Goal: Check status: Check status

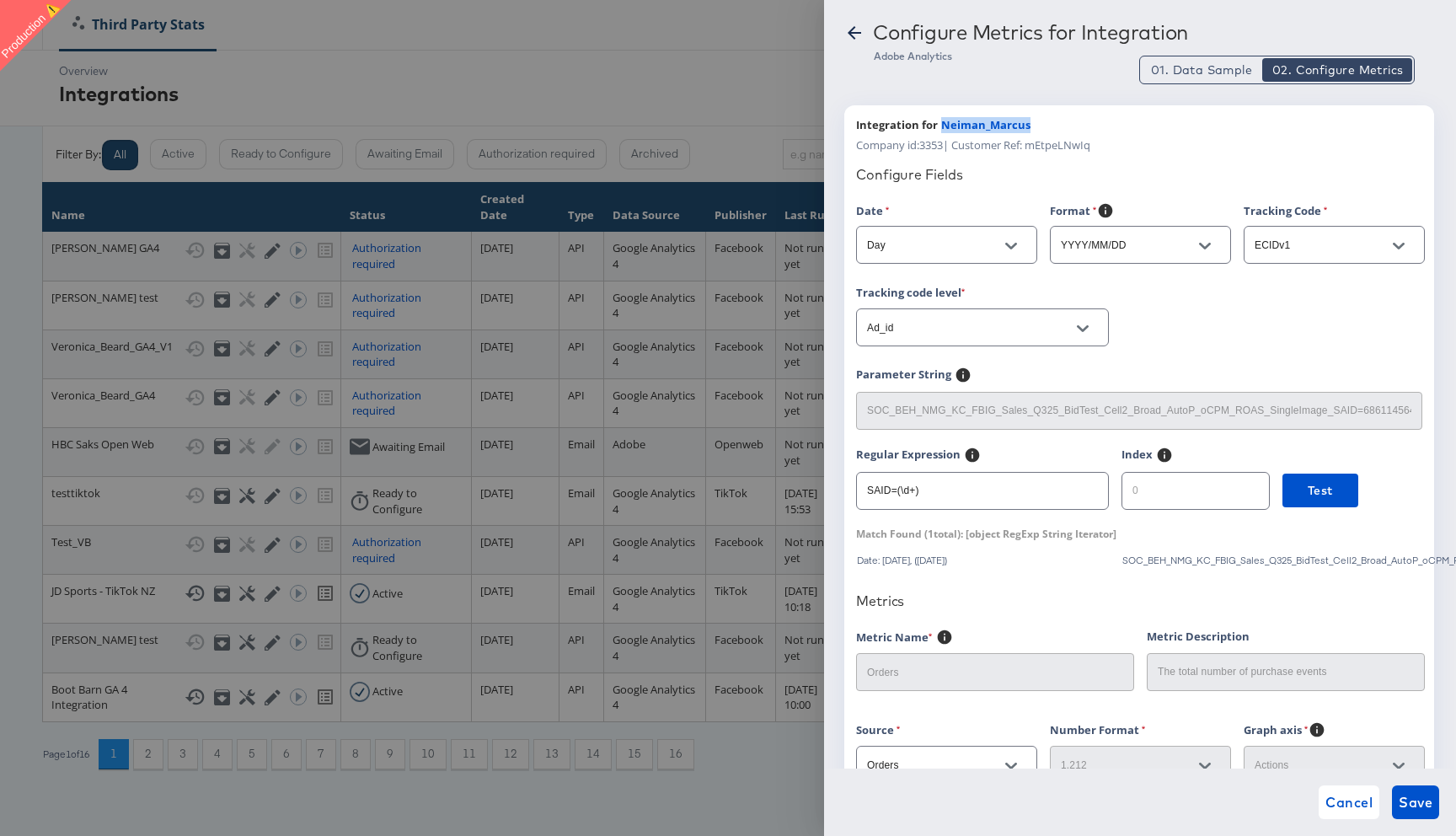
drag, startPoint x: 940, startPoint y: 123, endPoint x: 1093, endPoint y: 123, distance: 153.0
click at [1093, 123] on div "Integration for Neiman_Marcus" at bounding box center [1139, 125] width 566 height 16
copy span "Neiman_Marcus"
click at [850, 34] on icon at bounding box center [854, 33] width 14 height 14
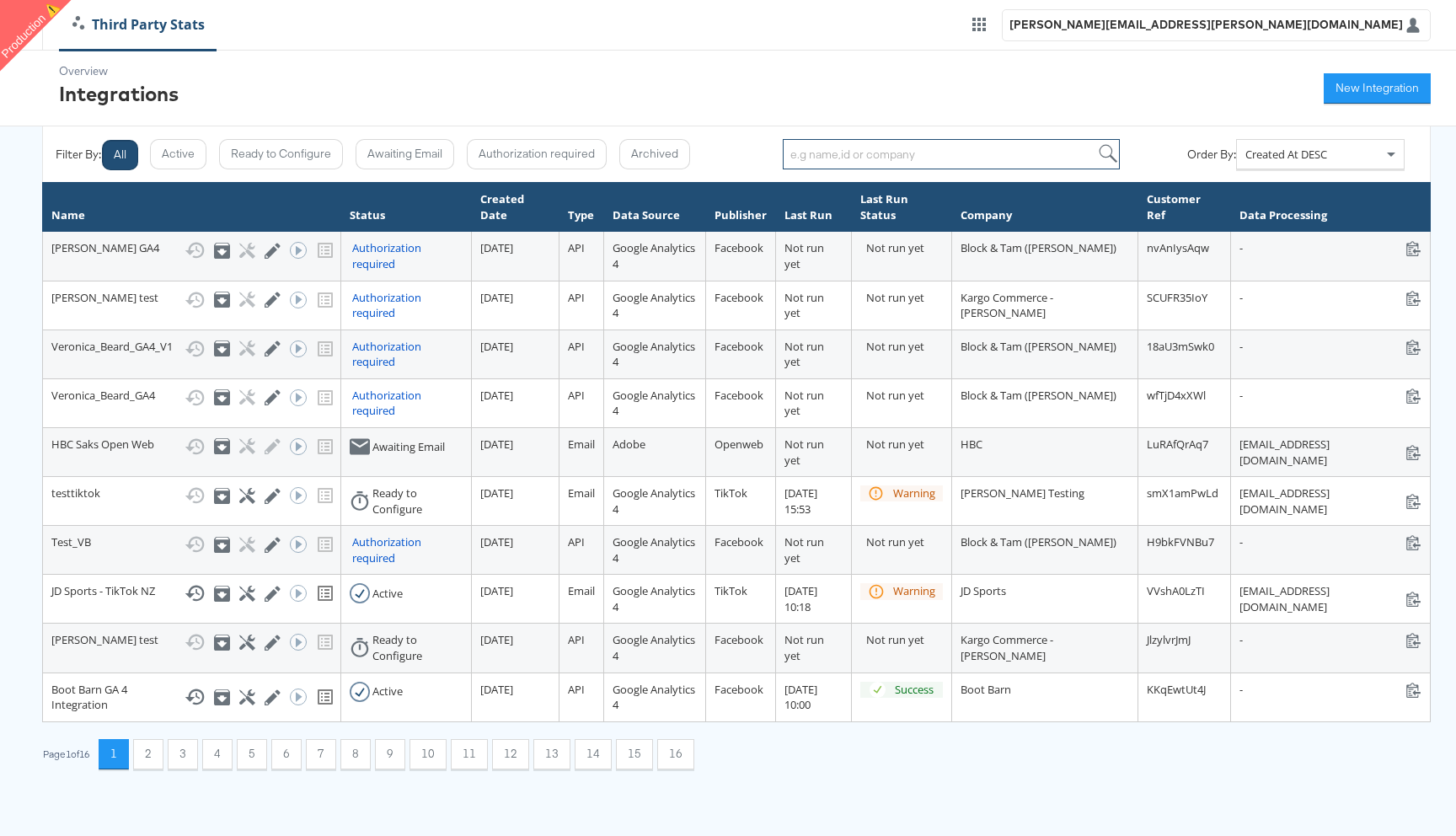
click at [821, 152] on input "search" at bounding box center [951, 154] width 337 height 31
paste input "Neiman_Marcus"
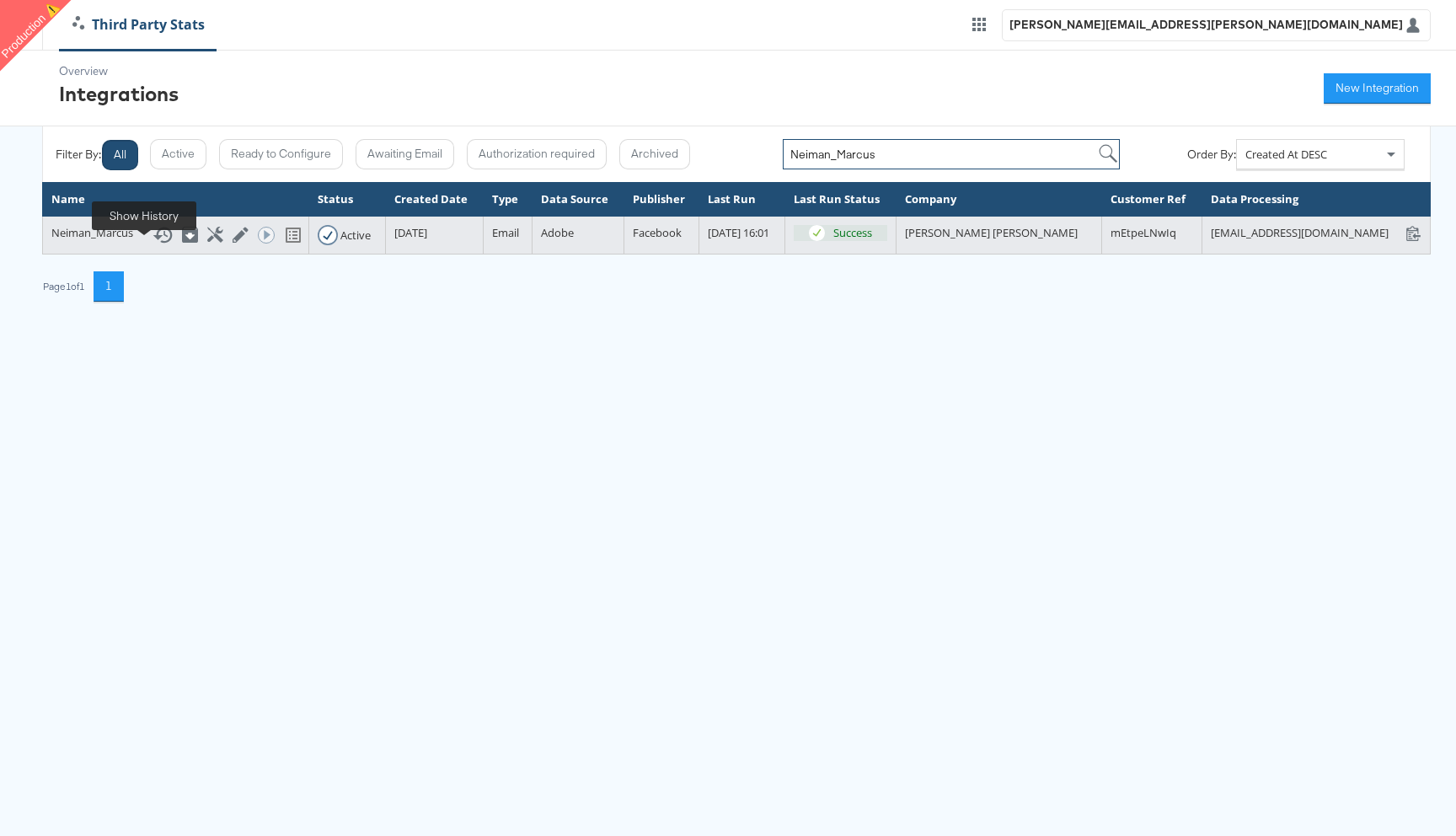
type input "Neiman_Marcus"
click at [152, 245] on icon at bounding box center [163, 235] width 20 height 20
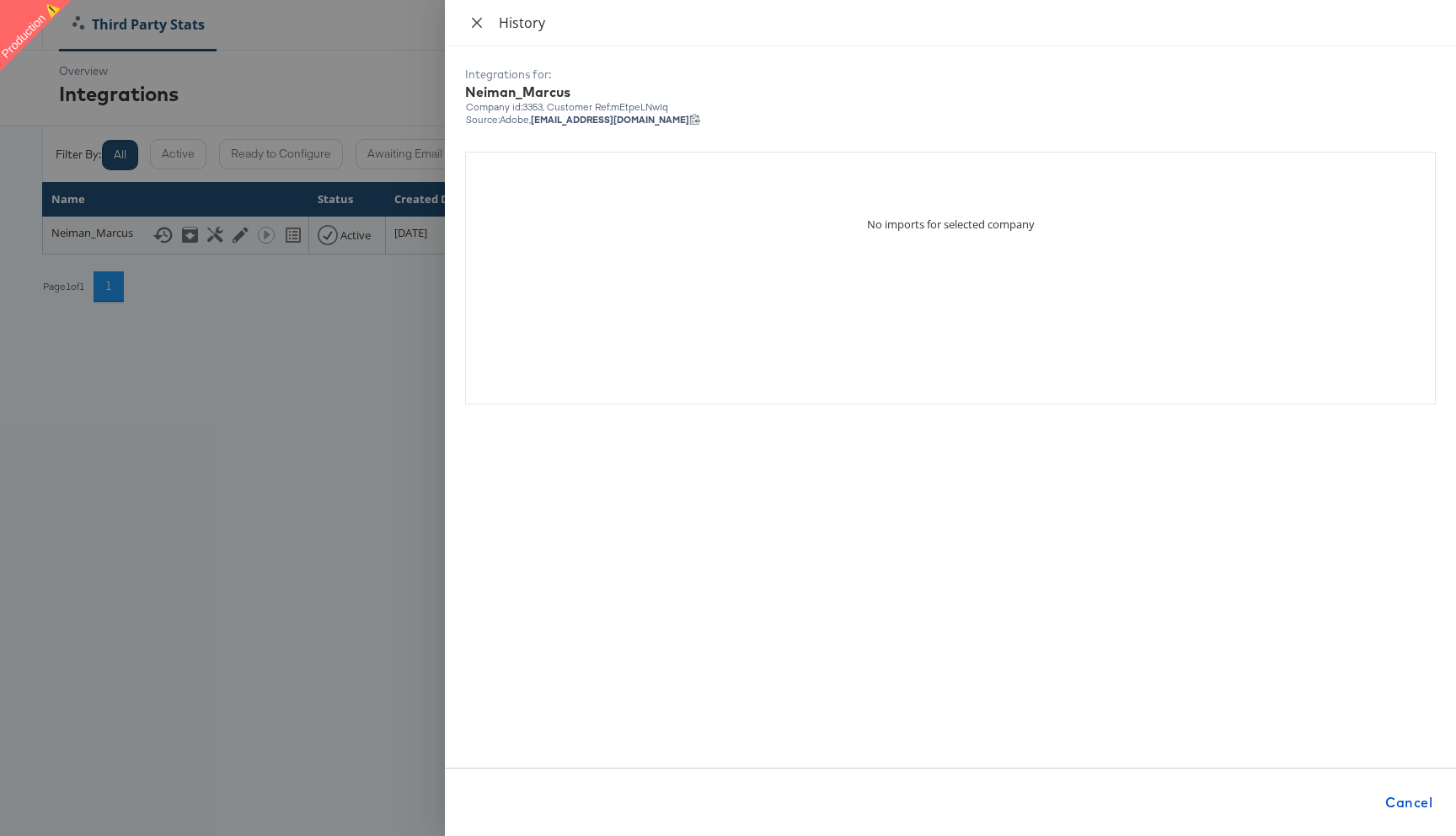
click at [474, 20] on icon "close" at bounding box center [477, 22] width 10 height 10
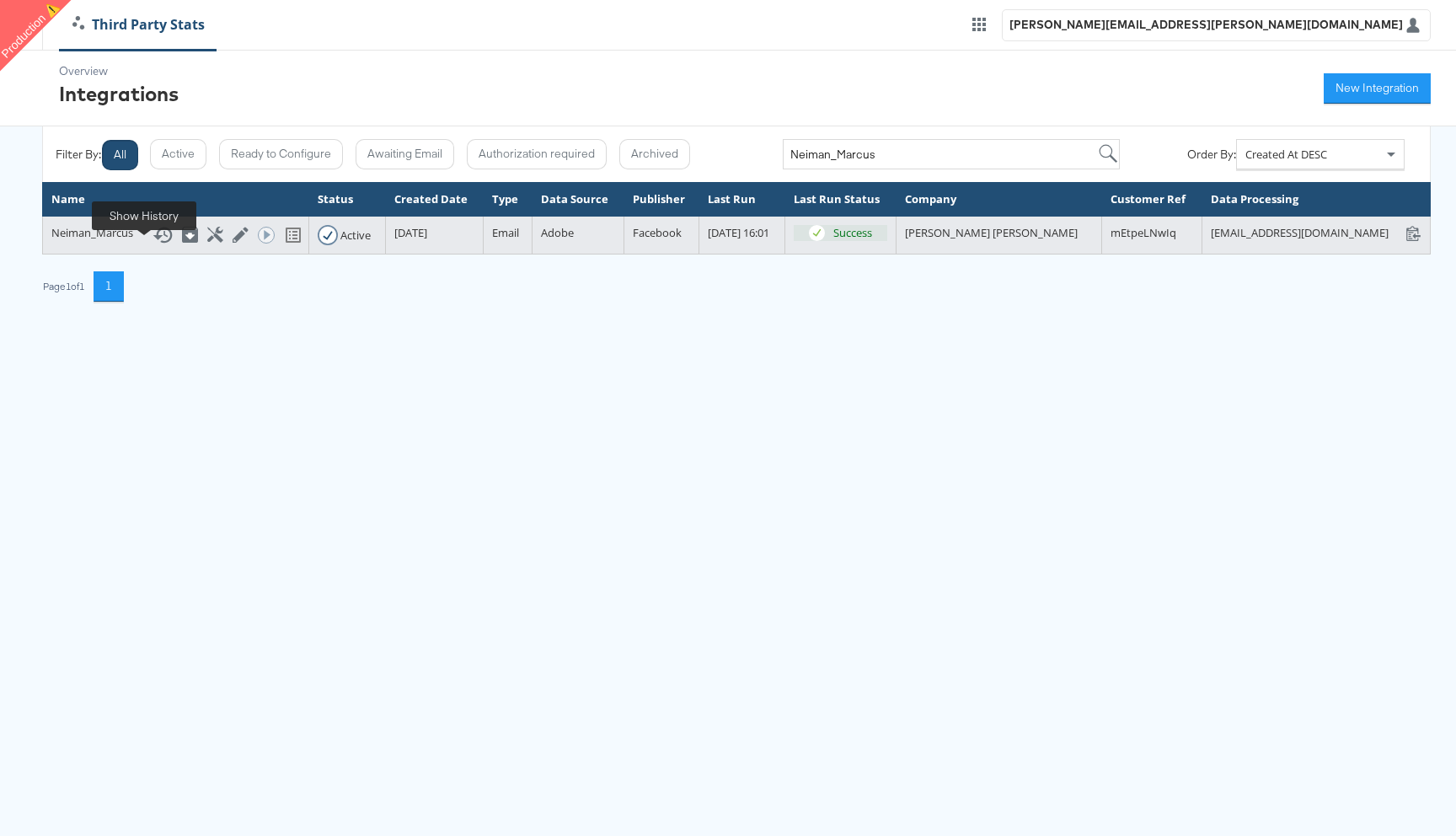
click at [152, 245] on icon at bounding box center [163, 235] width 20 height 20
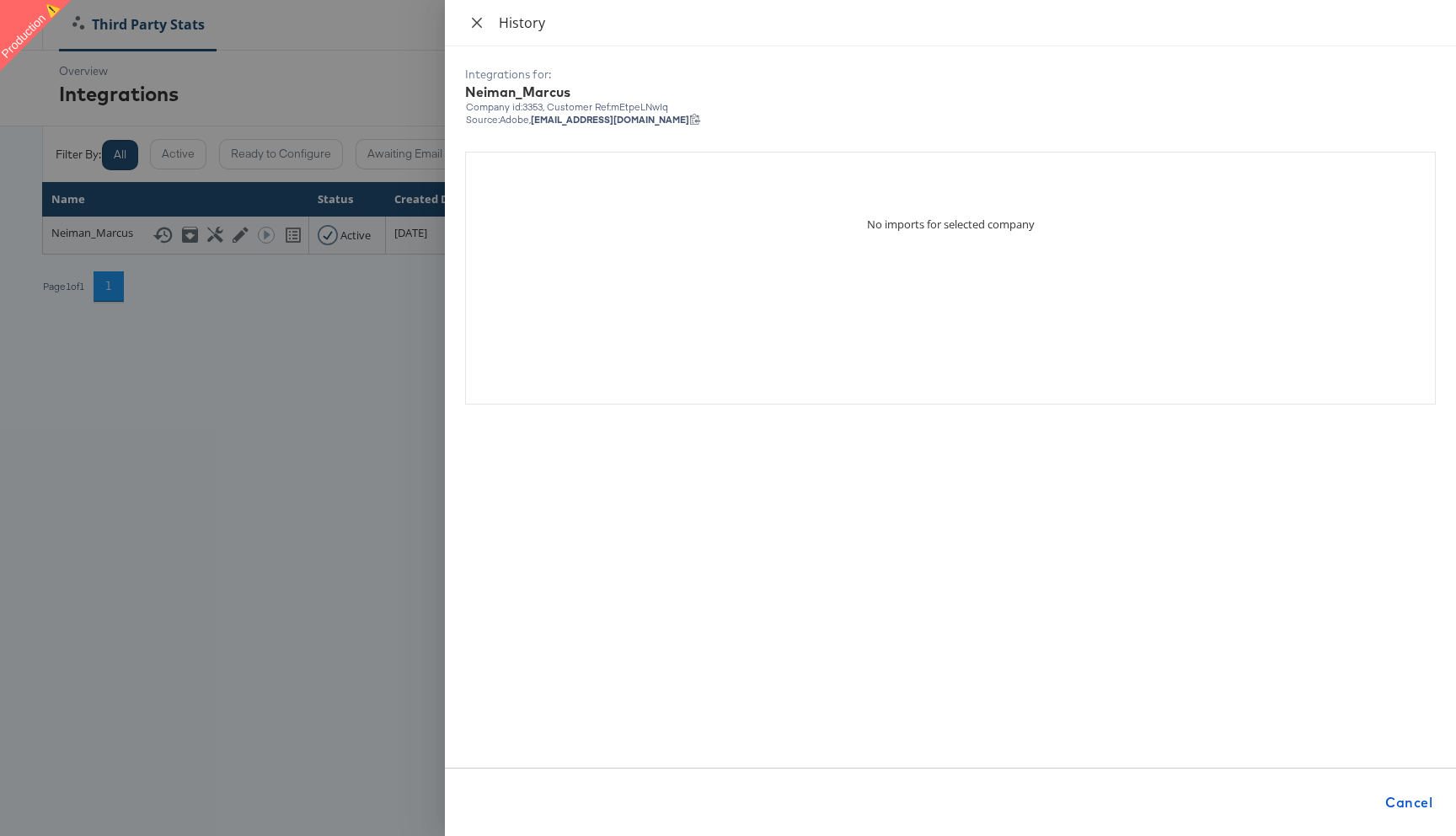
click at [477, 21] on icon "close" at bounding box center [477, 22] width 10 height 10
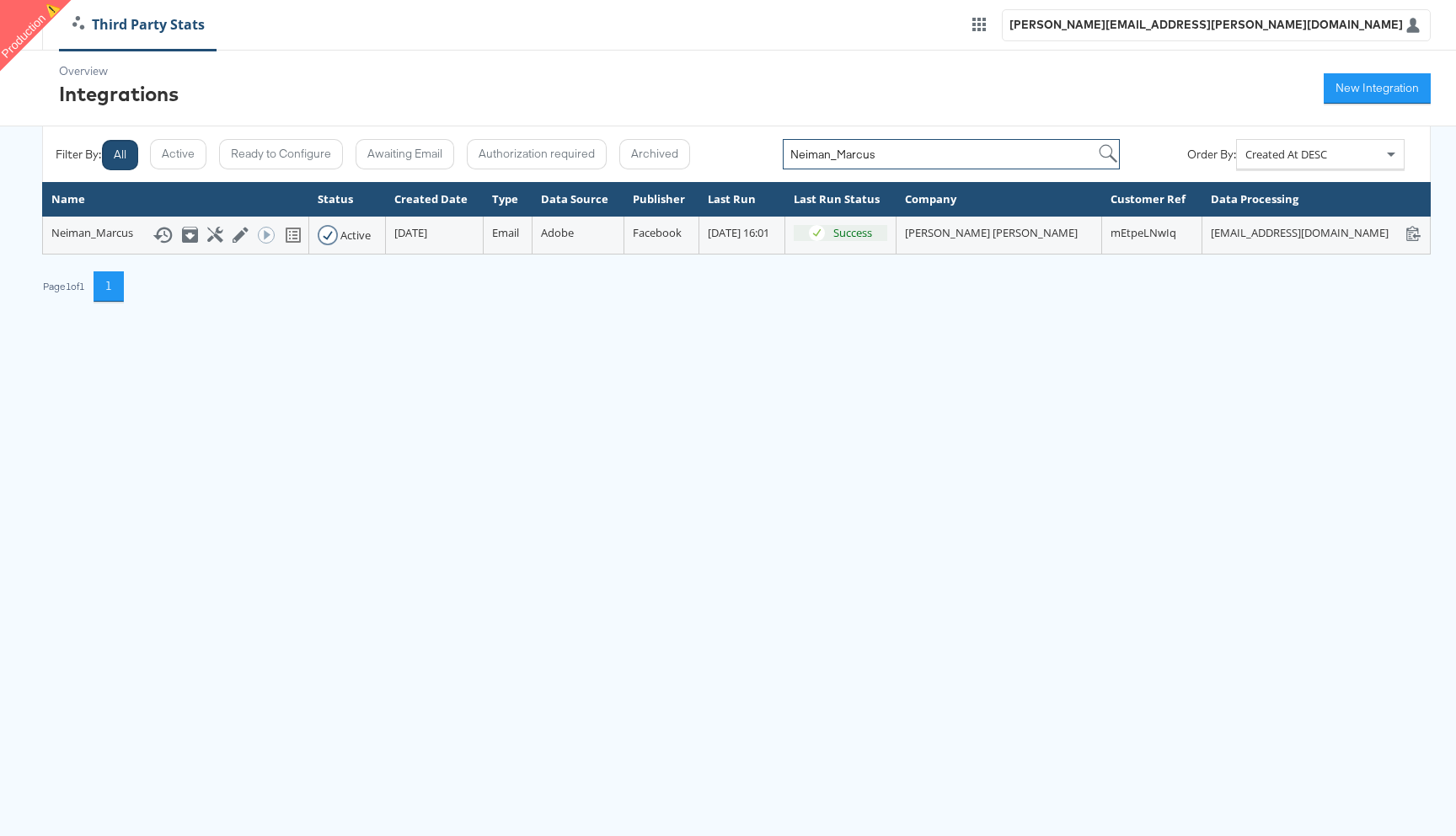
click at [1077, 152] on input "Neiman_Marcus" at bounding box center [951, 154] width 337 height 31
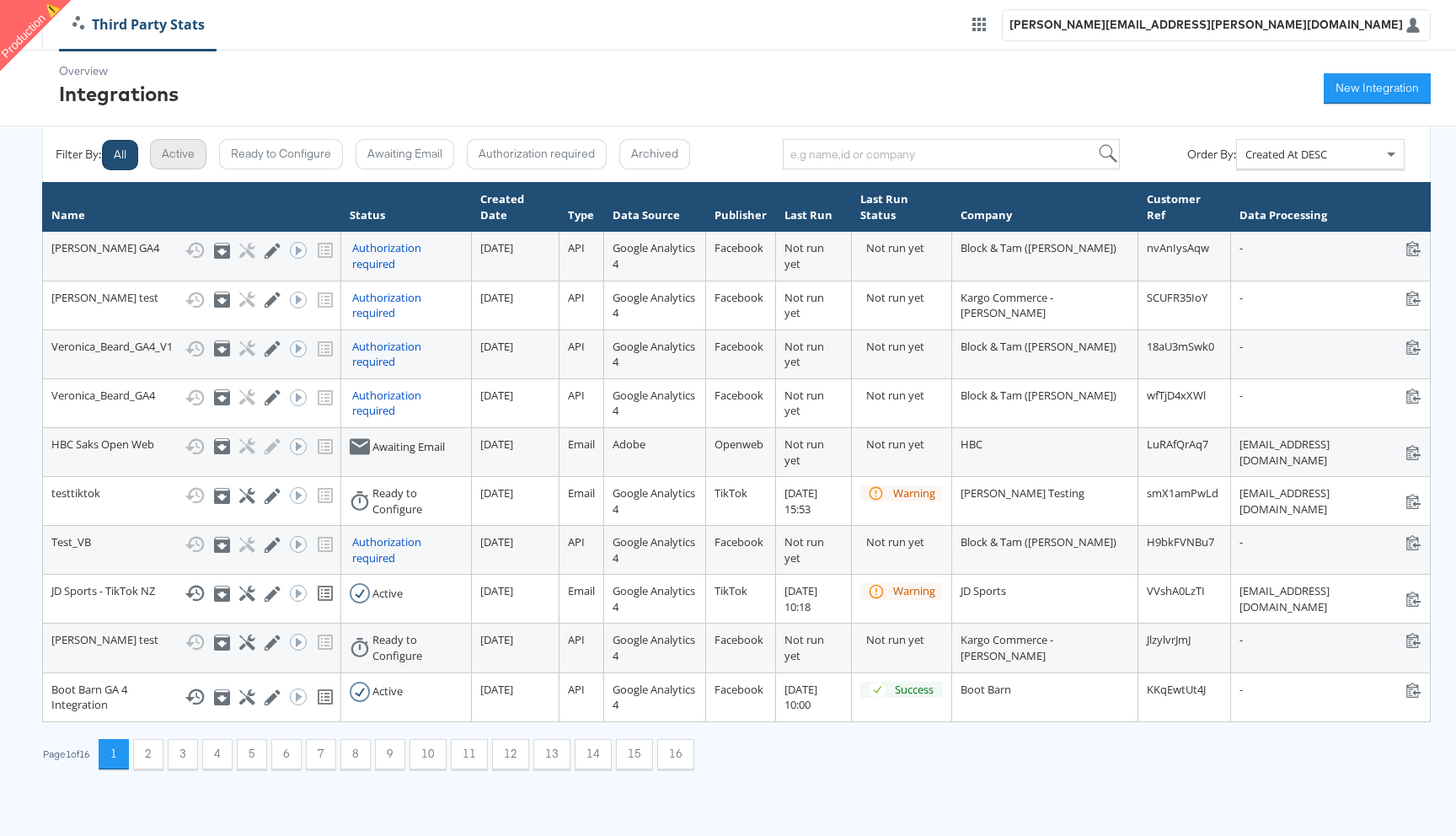
click at [176, 148] on button "Active" at bounding box center [178, 154] width 56 height 31
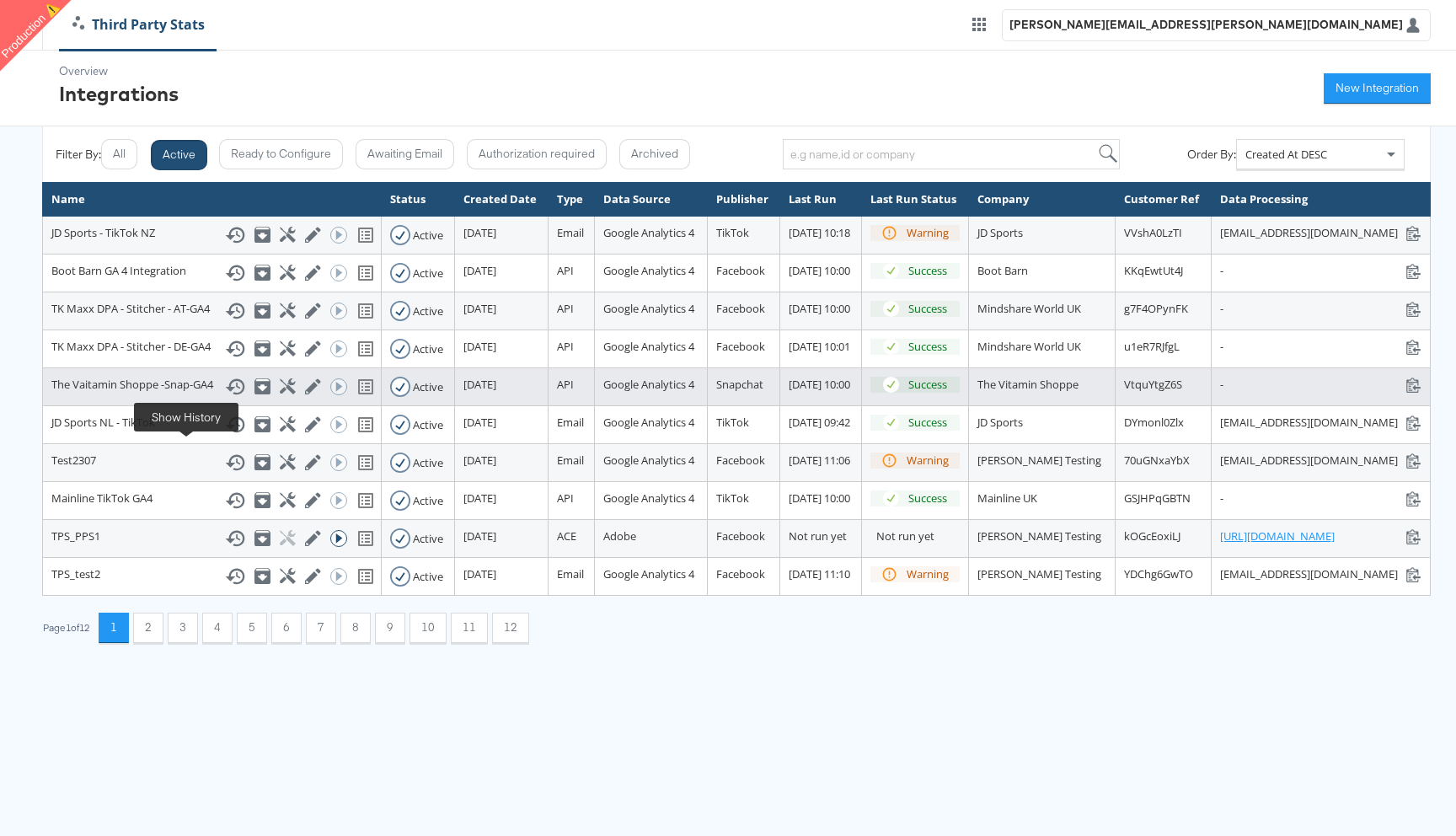
click at [225, 397] on icon at bounding box center [235, 387] width 20 height 20
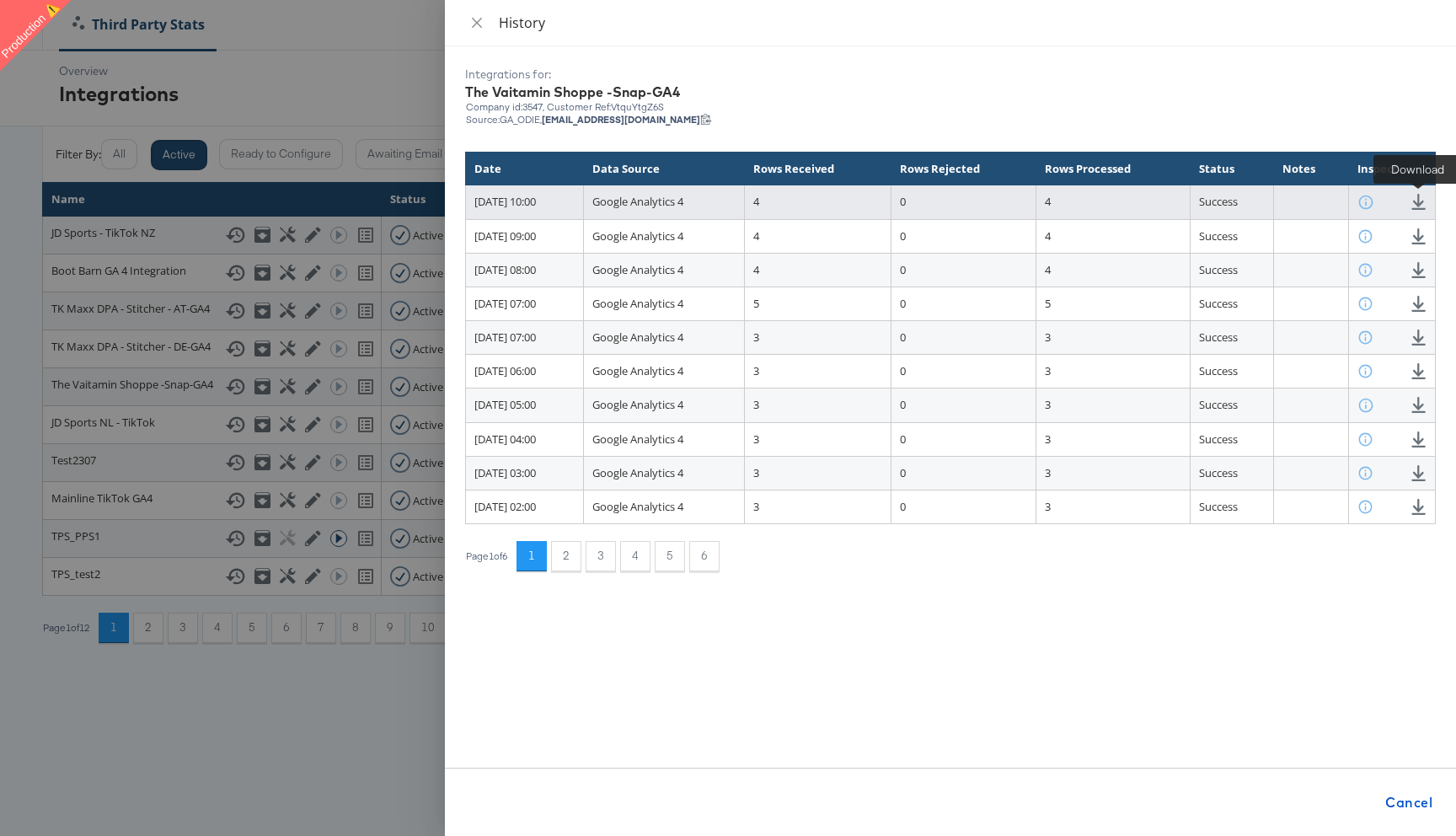
click at [1416, 198] on icon at bounding box center [1419, 202] width 16 height 16
click at [1420, 203] on icon at bounding box center [1419, 202] width 16 height 16
click at [1419, 203] on icon at bounding box center [1419, 202] width 14 height 16
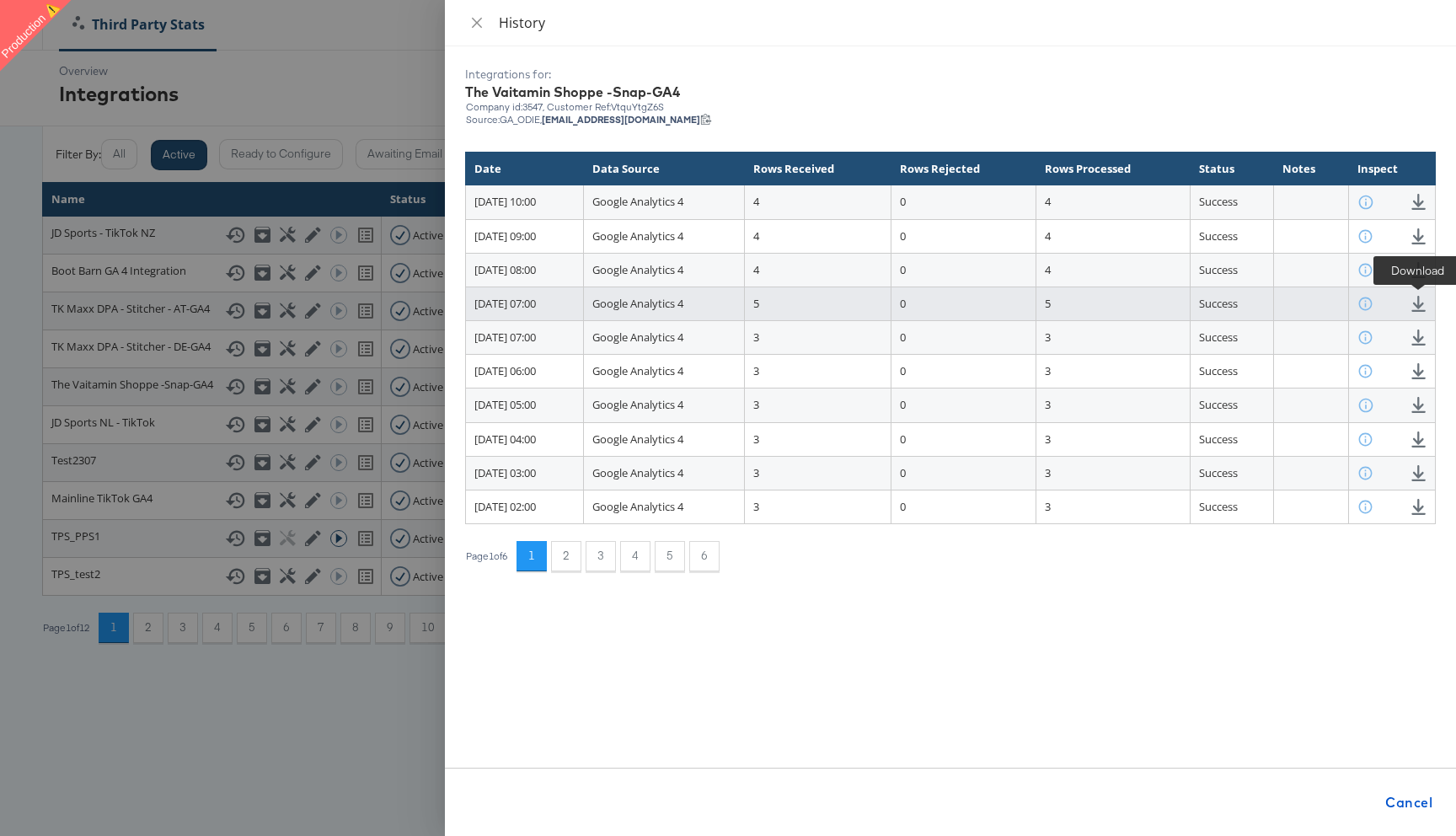
click at [1416, 309] on icon at bounding box center [1419, 304] width 16 height 16
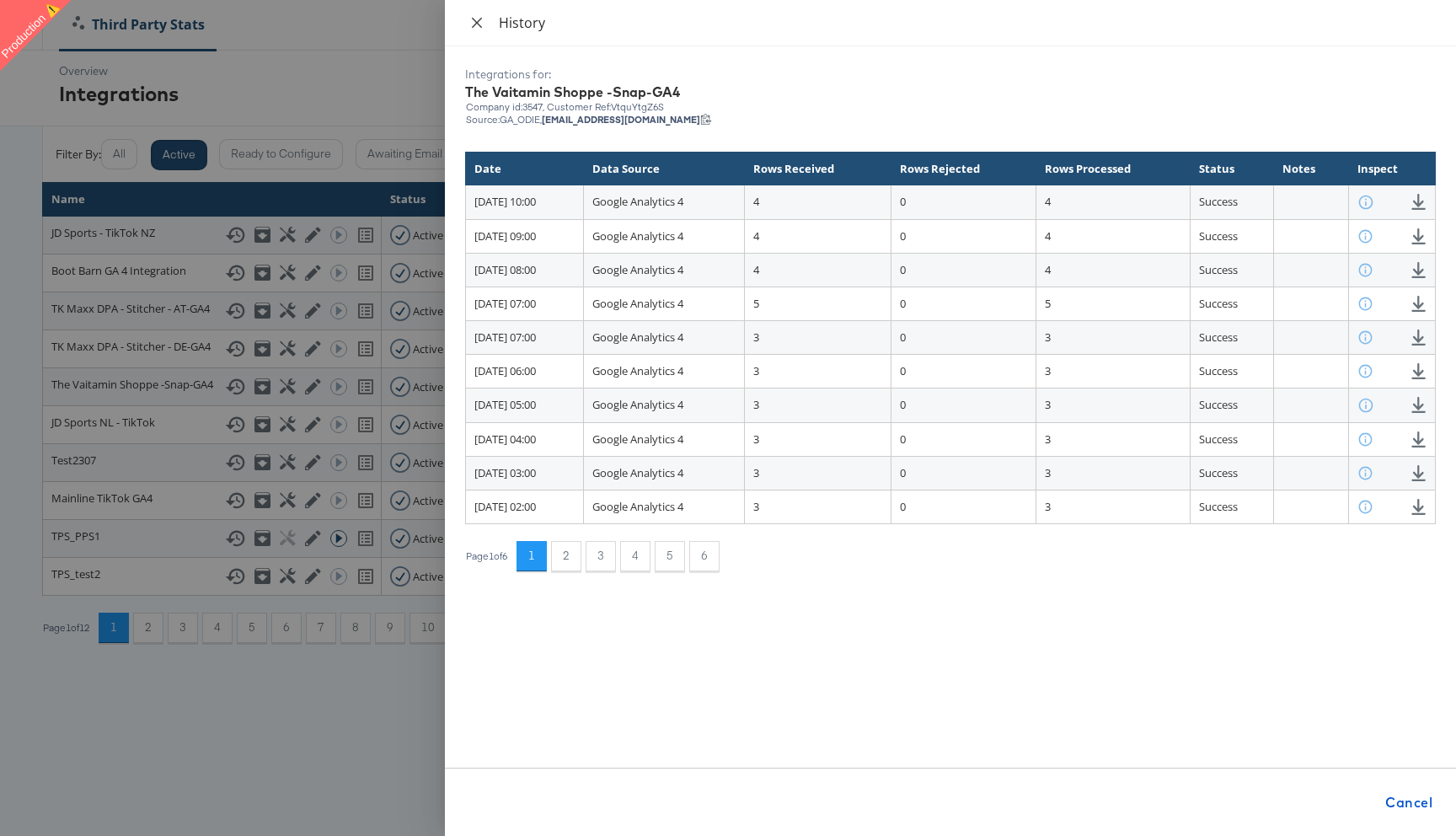
click at [482, 24] on icon "close" at bounding box center [477, 23] width 14 height 14
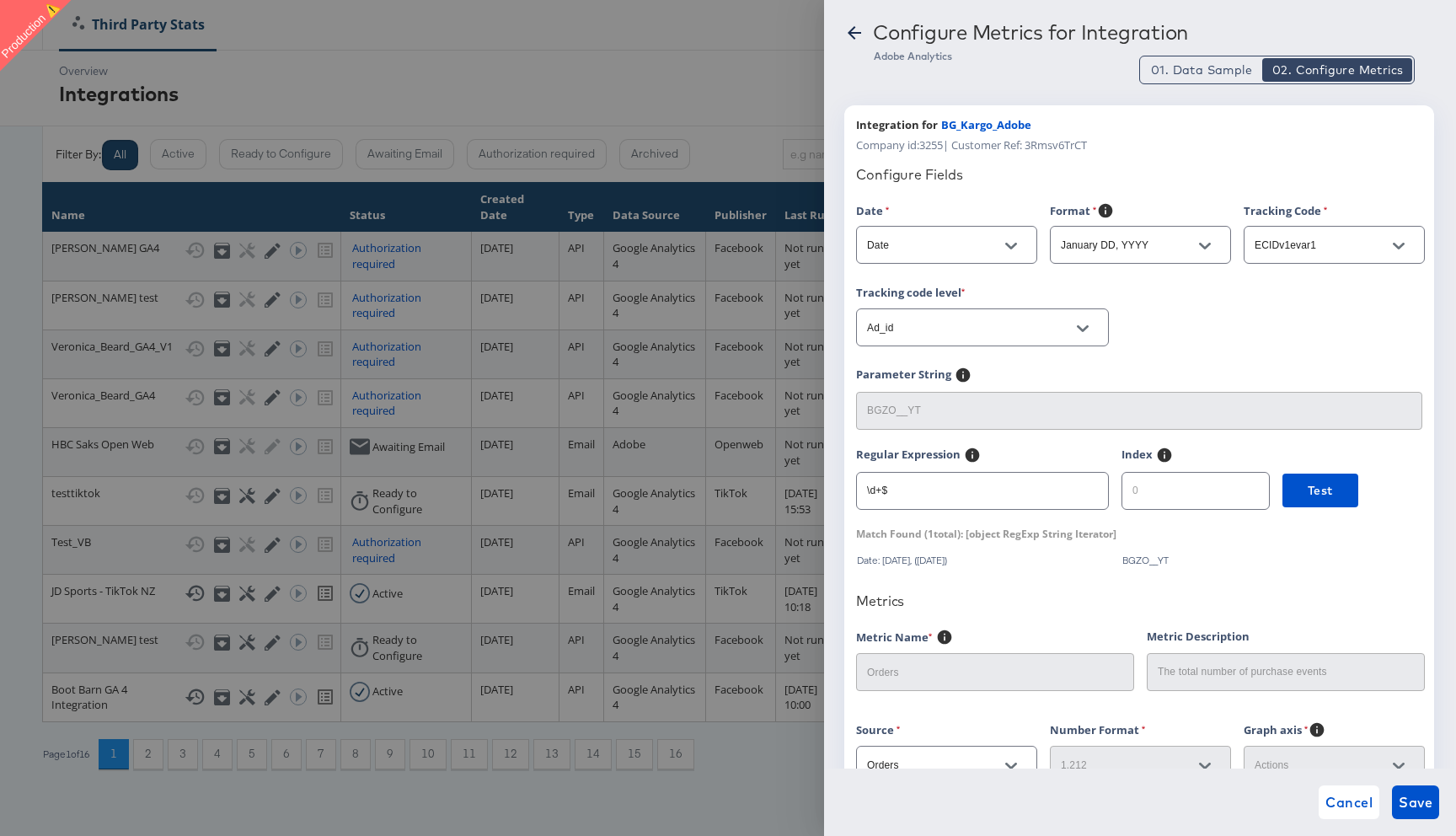
drag, startPoint x: 1042, startPoint y: 125, endPoint x: 936, endPoint y: 125, distance: 106.0
click at [936, 125] on div "Integration for BG_Kargo_Adobe" at bounding box center [1139, 125] width 566 height 16
copy div "BG_Kargo_Adobe"
click at [731, 157] on div at bounding box center [728, 418] width 1456 height 836
click at [852, 36] on icon at bounding box center [854, 33] width 14 height 14
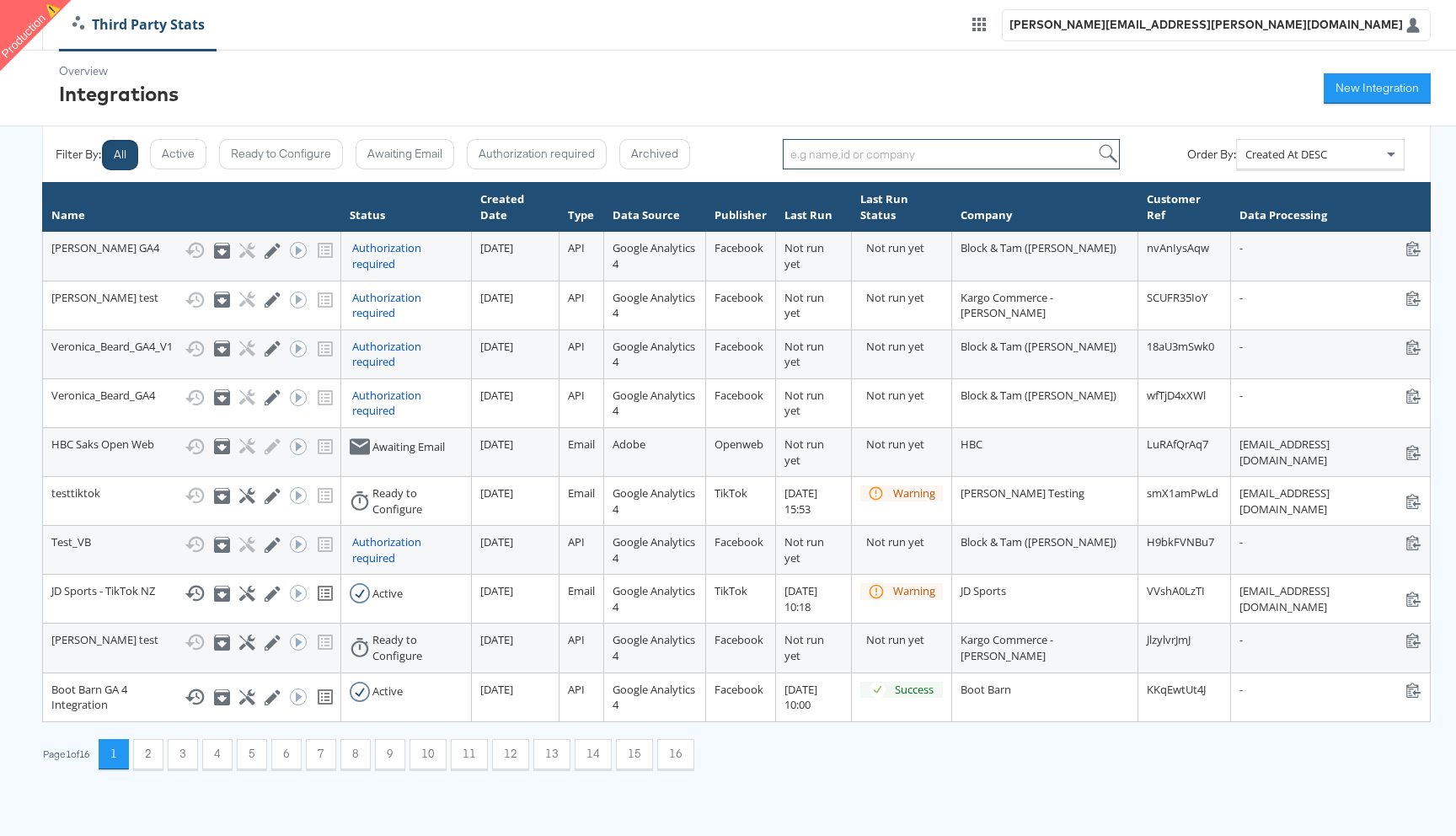
click at [827, 152] on input "search" at bounding box center [951, 154] width 337 height 31
paste input "BG_Kargo_Adobe"
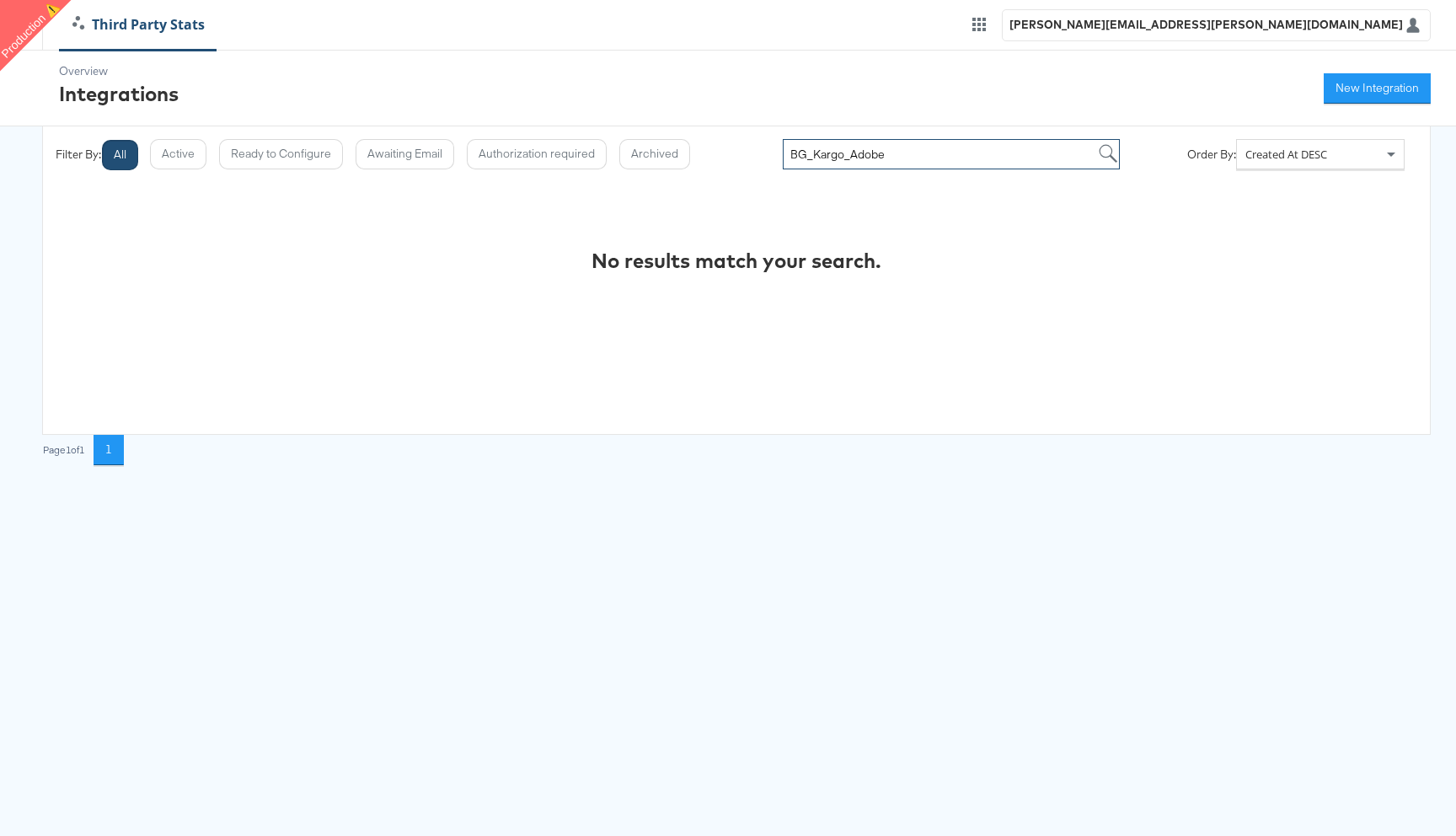
type input "BG_Kargo_Adobe"
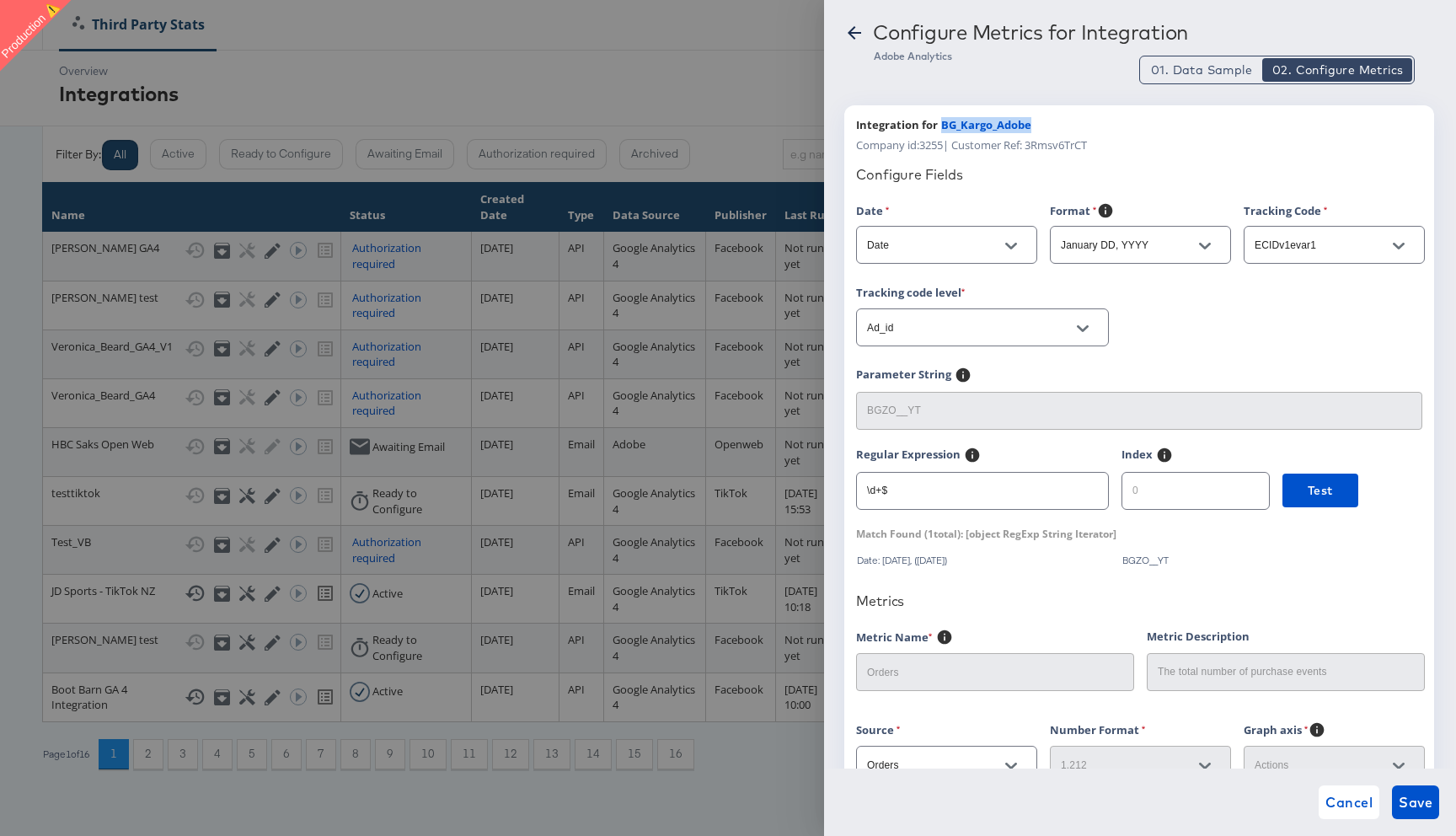
drag, startPoint x: 941, startPoint y: 124, endPoint x: 1040, endPoint y: 124, distance: 99.0
click at [1041, 124] on div "Integration for BG_Kargo_Adobe" at bounding box center [1139, 125] width 566 height 16
copy span "BG_Kargo_Adobe"
click at [850, 37] on icon at bounding box center [854, 33] width 20 height 20
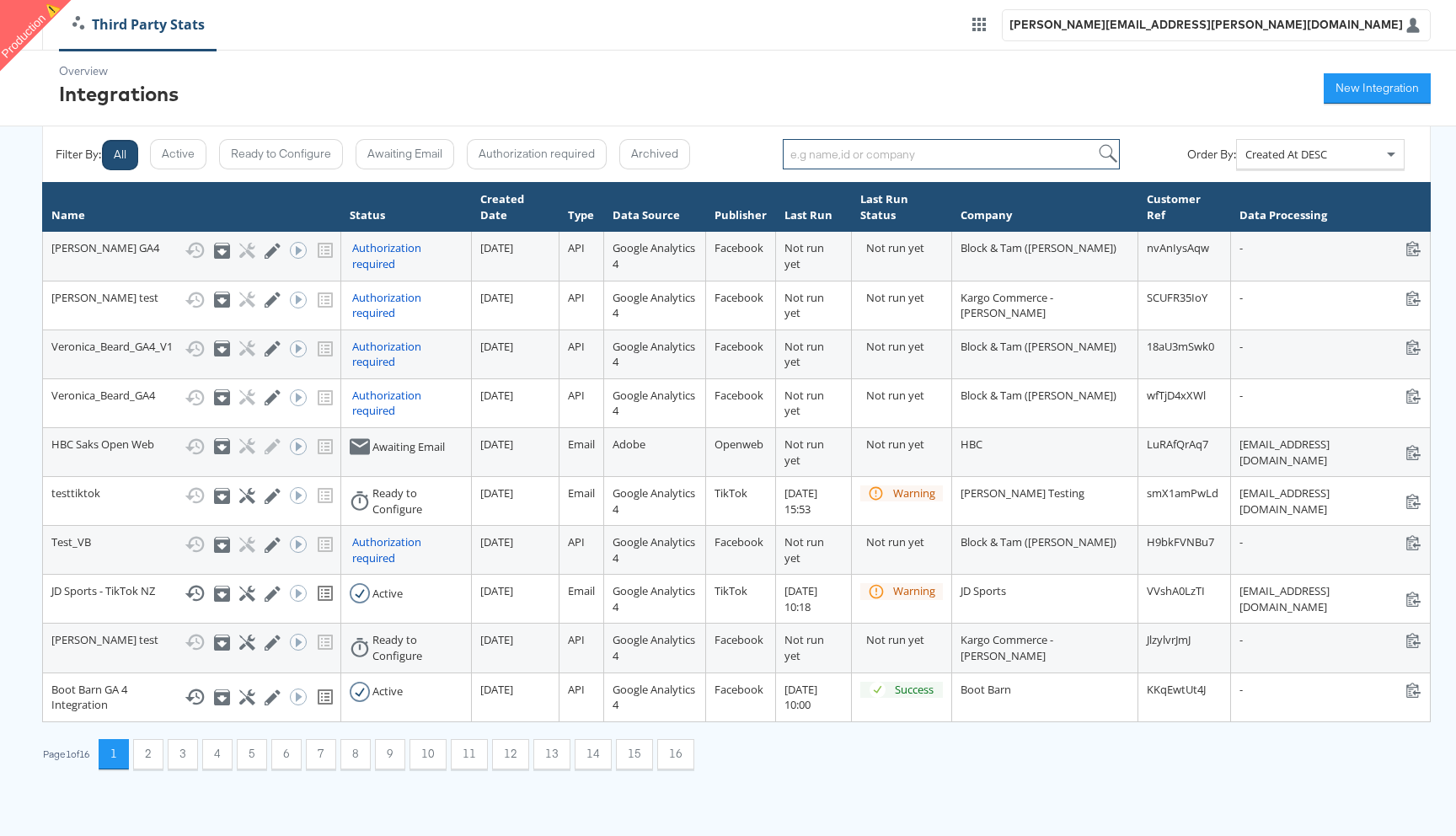
click at [835, 155] on input "search" at bounding box center [951, 154] width 337 height 31
paste input "BG_Kargo_Adobe"
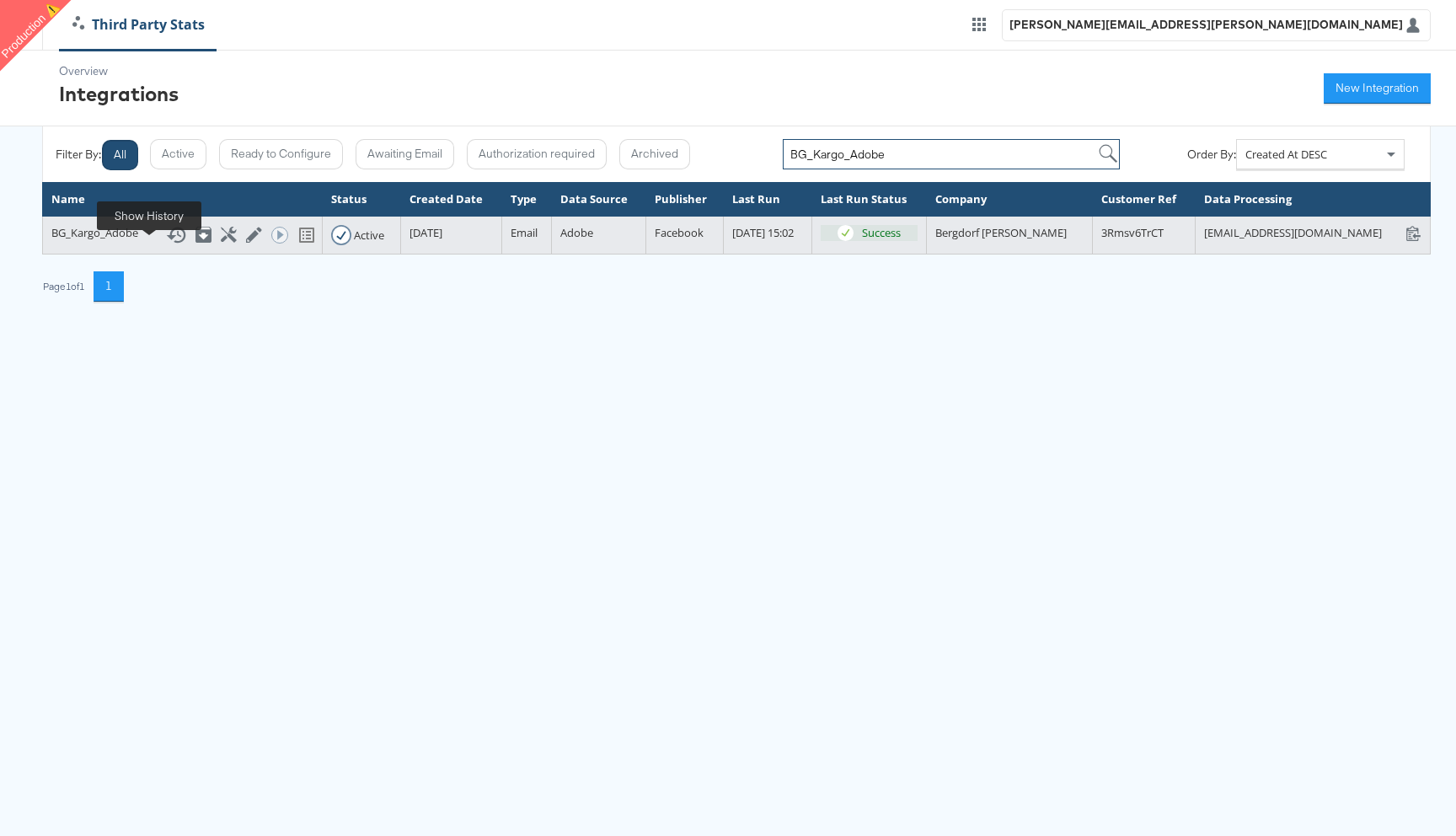
type input "BG_Kargo_Adobe"
click at [166, 245] on icon at bounding box center [176, 235] width 20 height 20
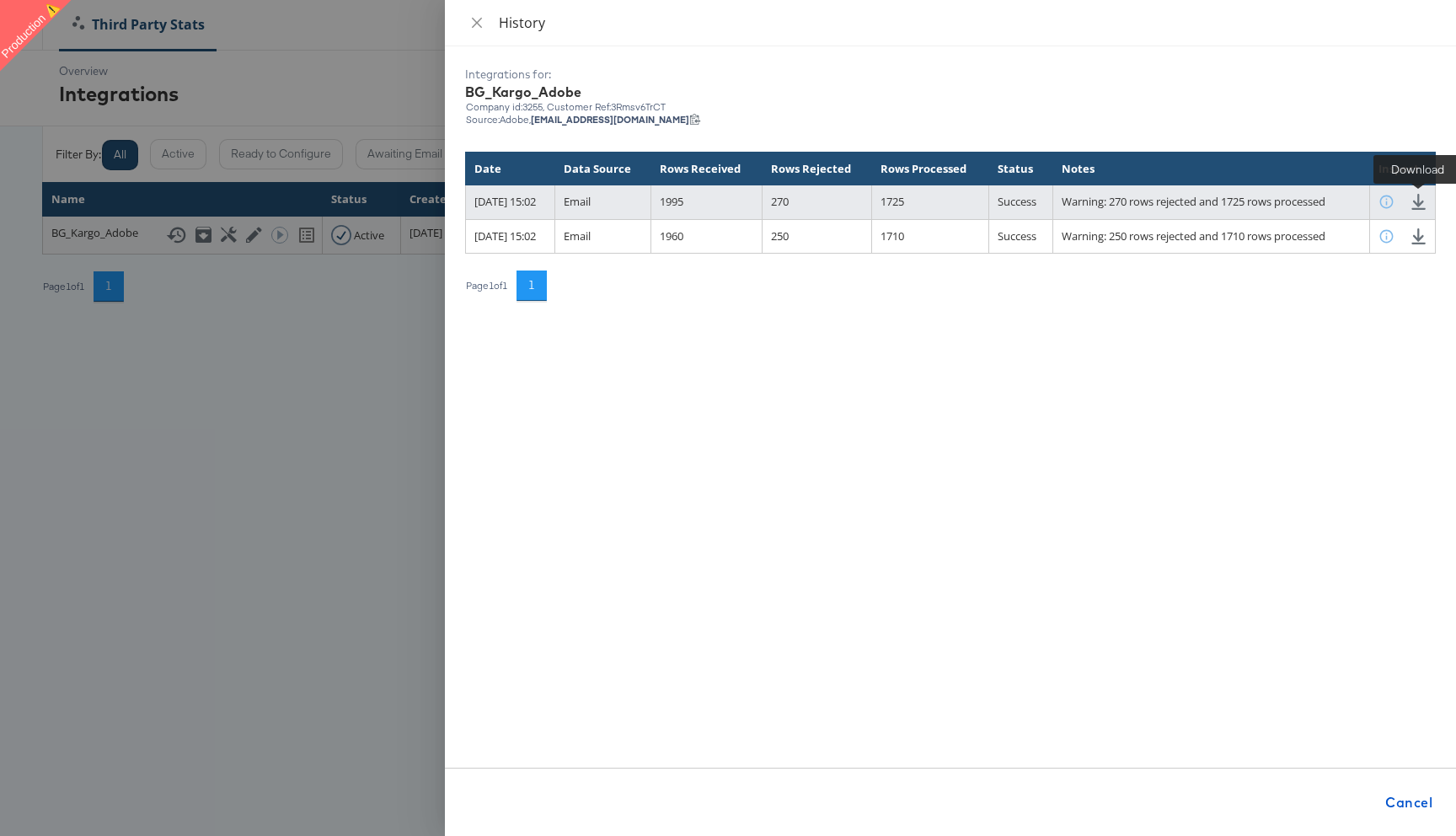
click at [1415, 205] on icon at bounding box center [1419, 202] width 16 height 16
